Goal: Navigation & Orientation: Find specific page/section

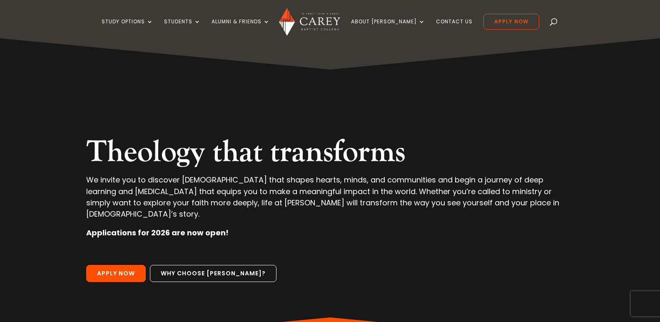
click at [391, 250] on p at bounding box center [330, 255] width 488 height 19
